Goal: Navigation & Orientation: Find specific page/section

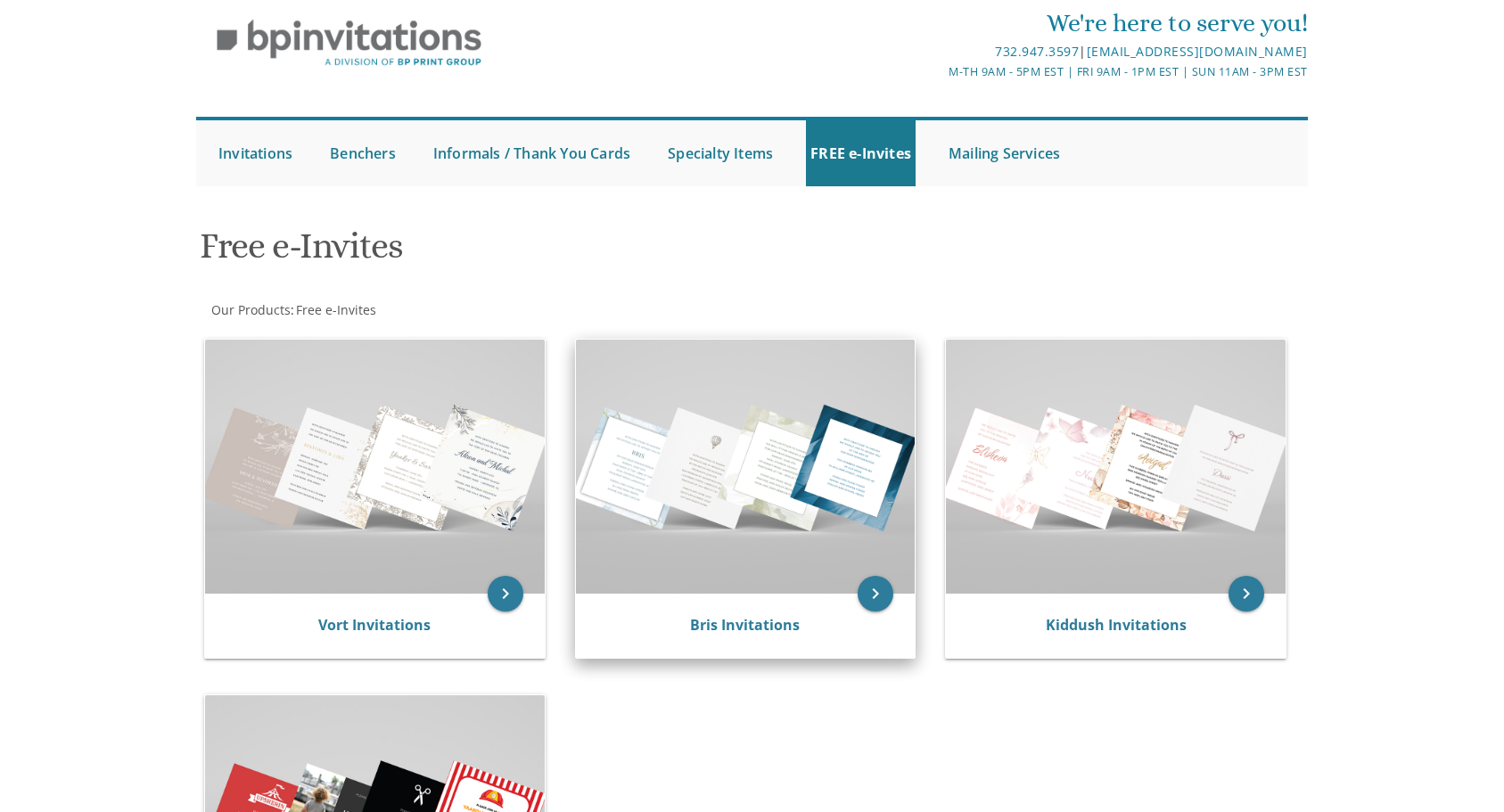
scroll to position [67, 0]
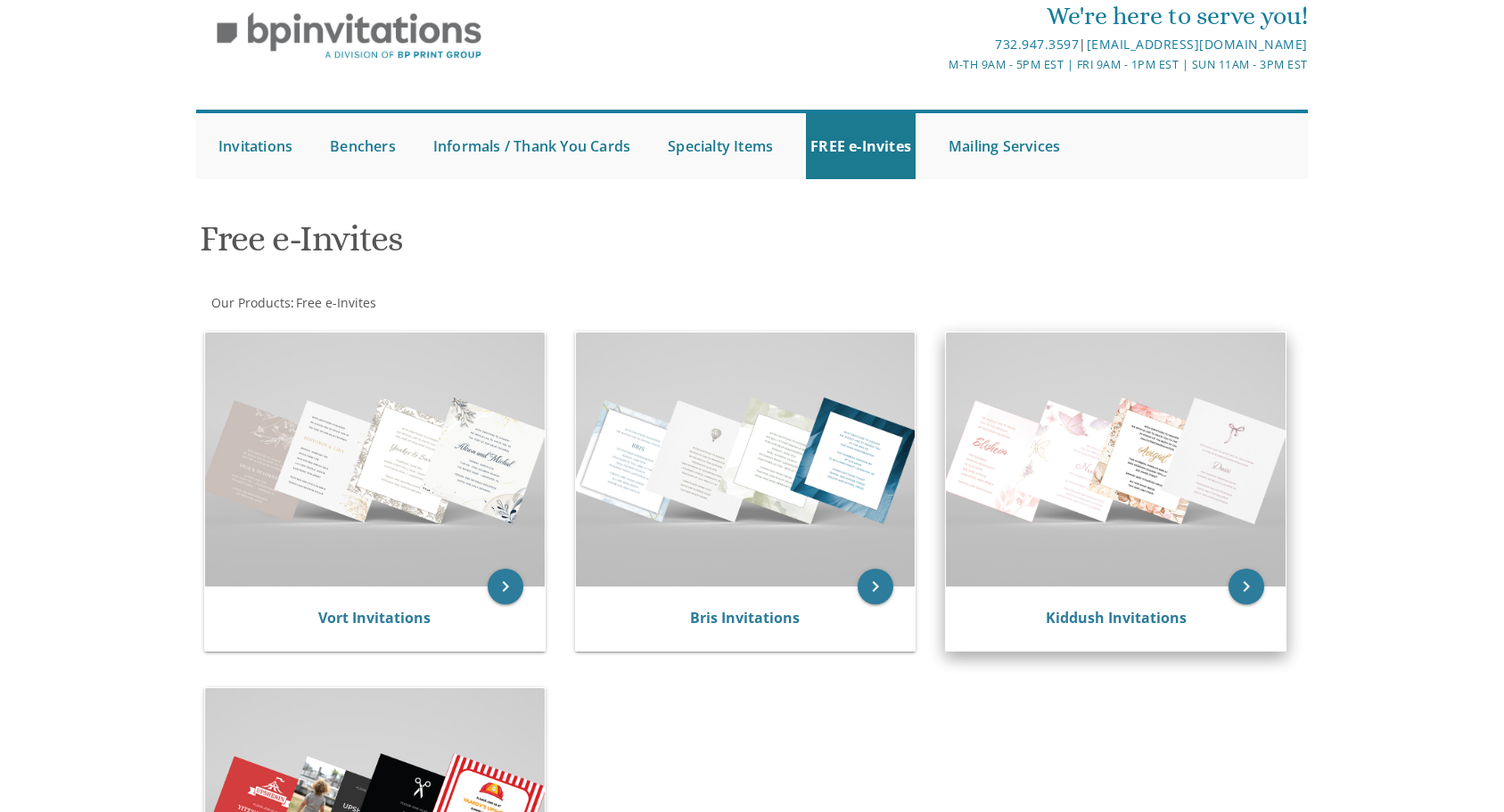
click at [1065, 485] on img at bounding box center [1115, 459] width 339 height 254
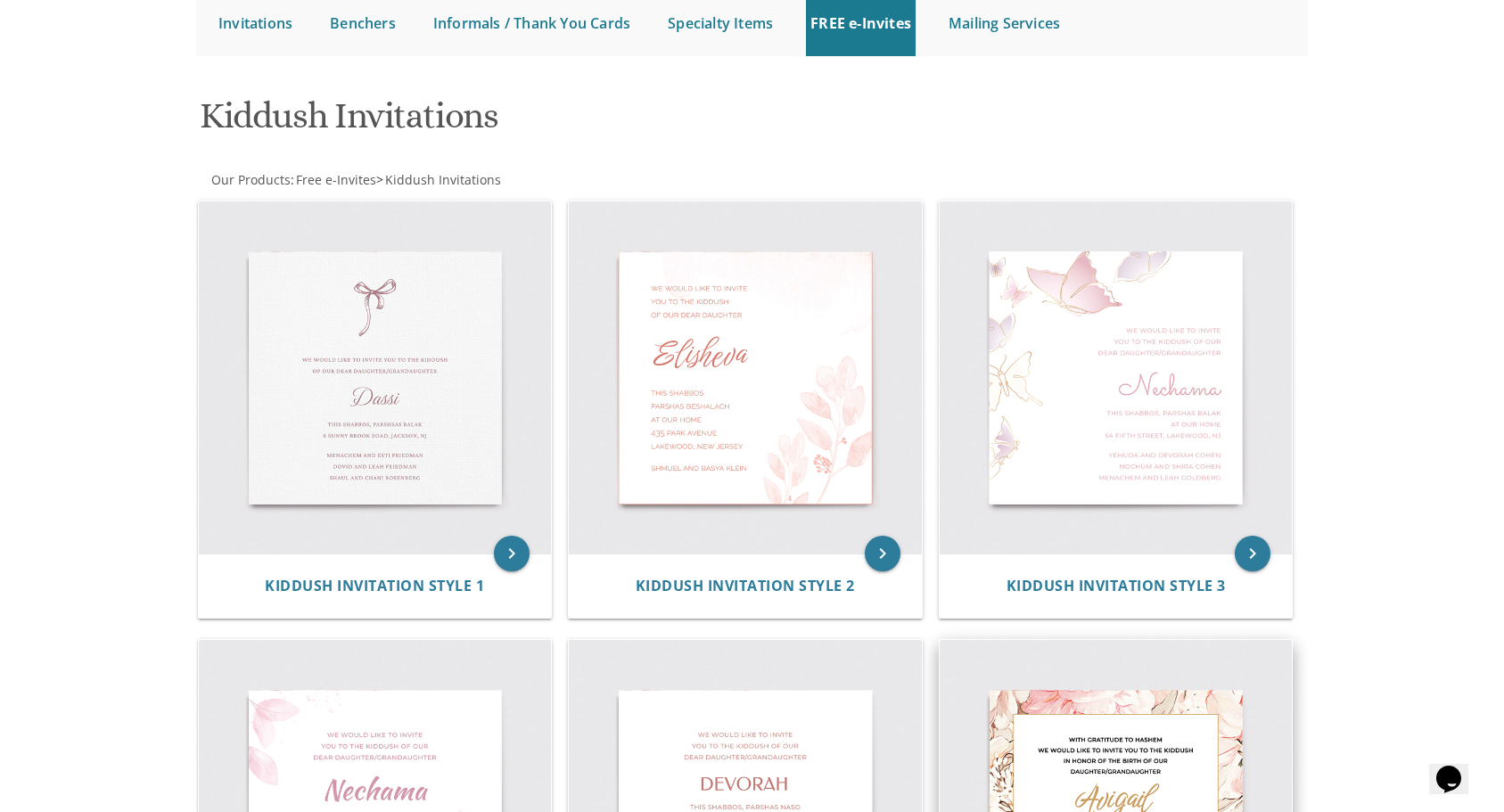
scroll to position [84, 0]
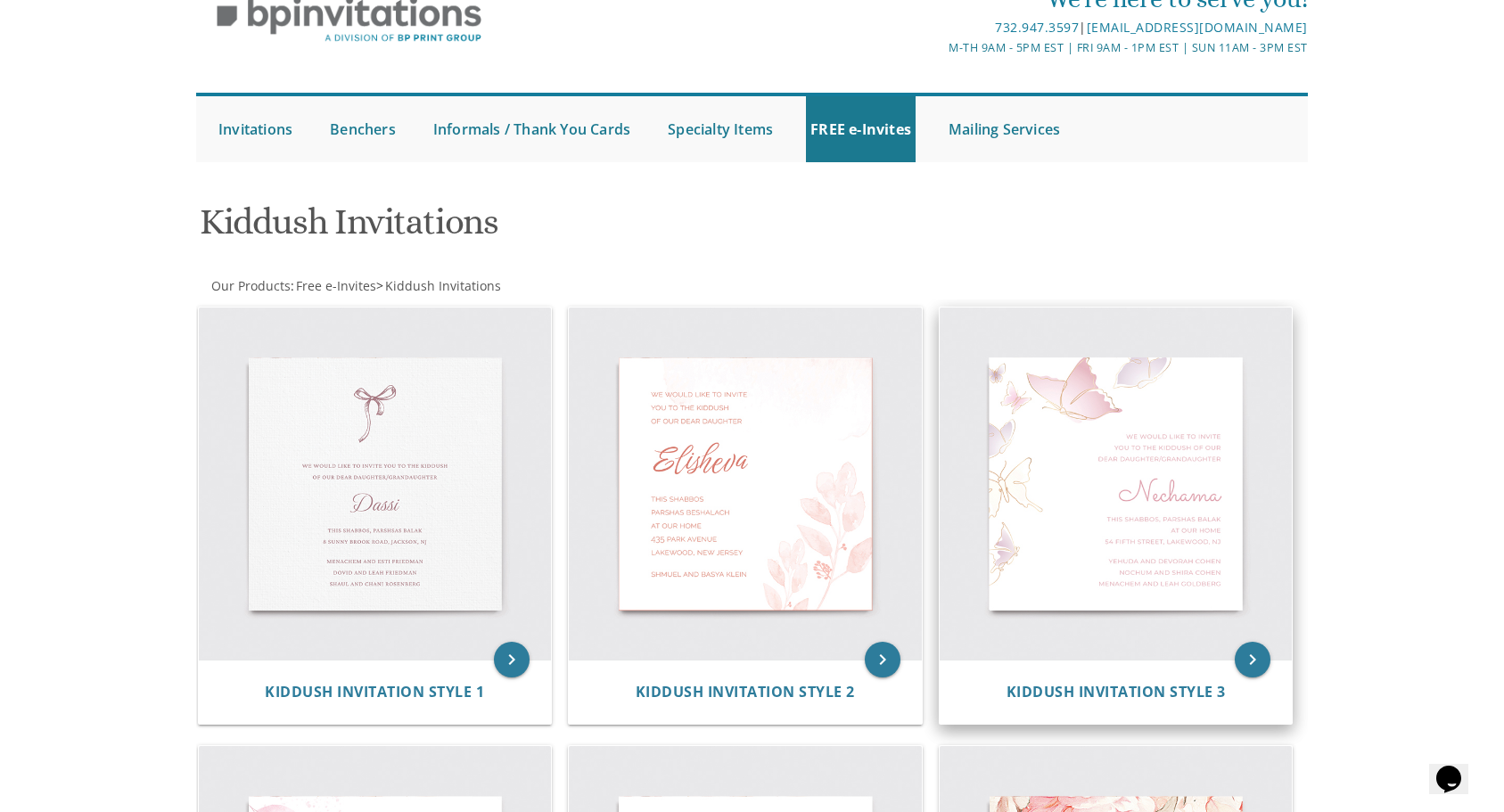
click at [1097, 515] on img at bounding box center [1116, 483] width 353 height 353
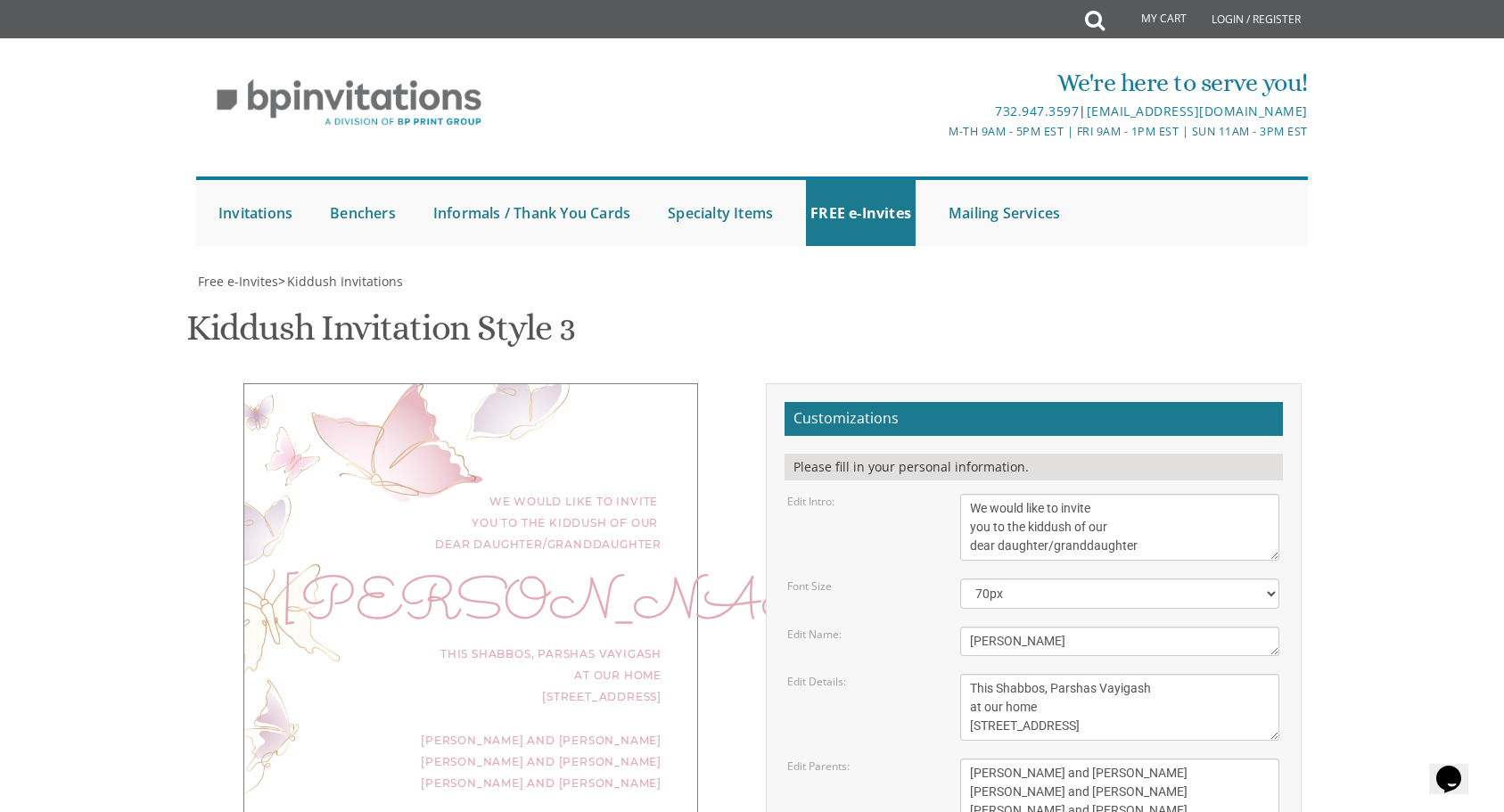
scroll to position [424, 0]
